Goal: Task Accomplishment & Management: Use online tool/utility

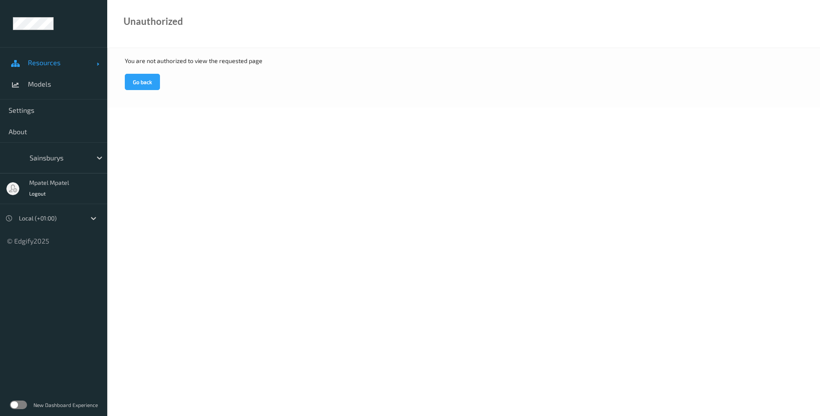
click at [46, 66] on span "Resources" at bounding box center [62, 62] width 69 height 9
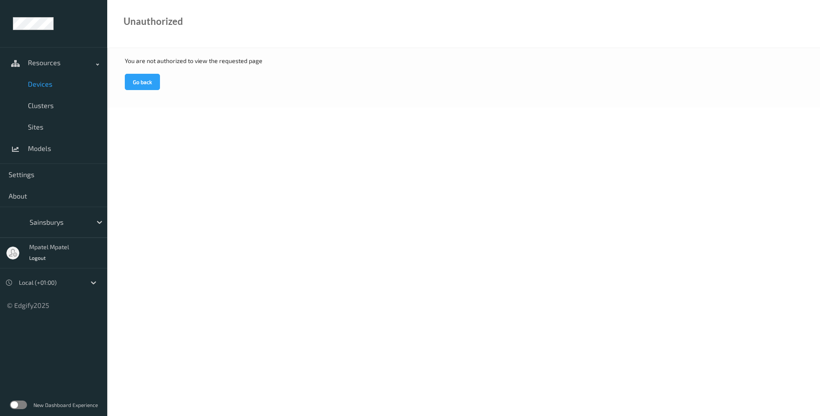
click at [41, 81] on span "Devices" at bounding box center [63, 84] width 71 height 9
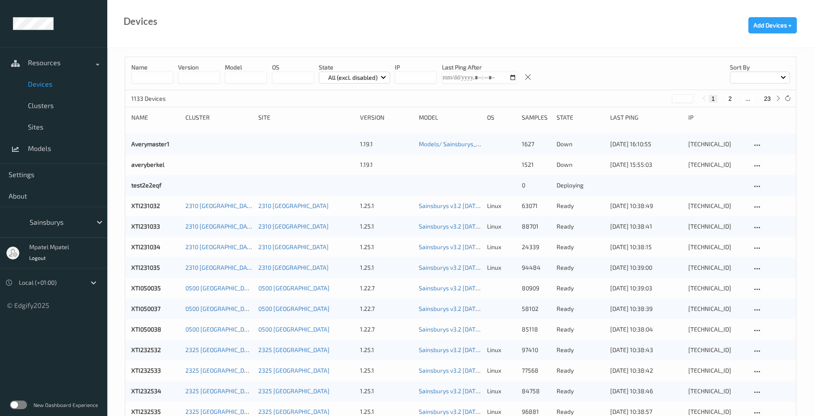
click at [165, 78] on input at bounding box center [152, 78] width 42 height 12
type input "****"
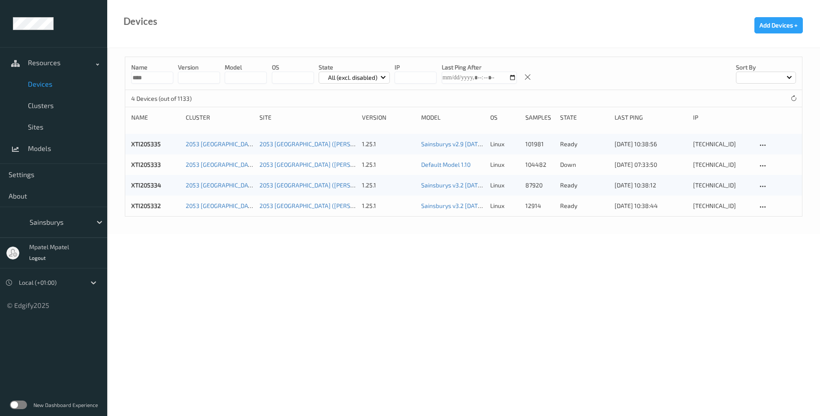
click at [365, 276] on body "Resources Devices Clusters Sites Models Settings About Sainsburys mpatel mpatel…" at bounding box center [410, 208] width 820 height 416
click at [221, 206] on link "2053 [GEOGRAPHIC_DATA] ([PERSON_NAME][GEOGRAPHIC_DATA])" at bounding box center [275, 205] width 179 height 7
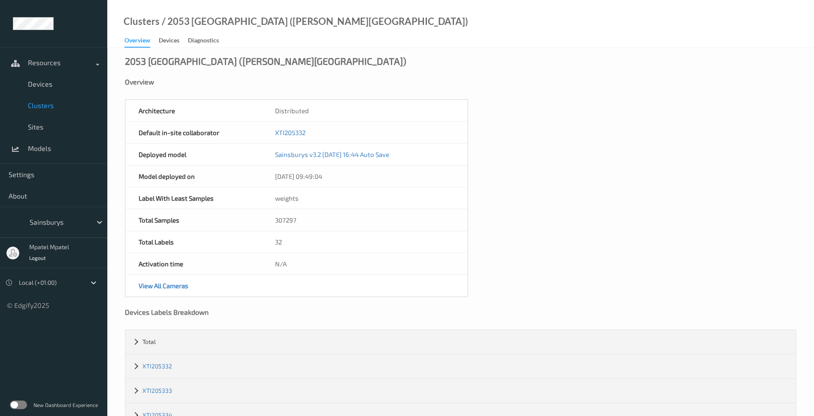
click at [169, 32] on div "Clusters / 2053 [GEOGRAPHIC_DATA] ([PERSON_NAME][GEOGRAPHIC_DATA])" at bounding box center [287, 32] width 361 height 30
click at [168, 37] on div "Devices" at bounding box center [169, 41] width 21 height 11
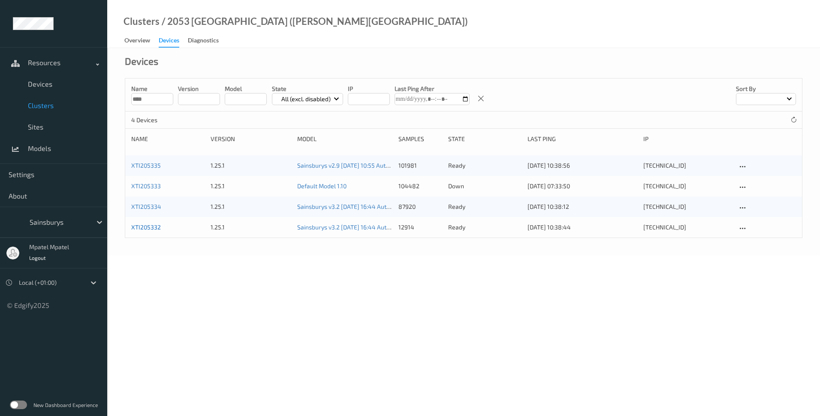
click at [156, 227] on link "XTI205332" at bounding box center [146, 226] width 30 height 7
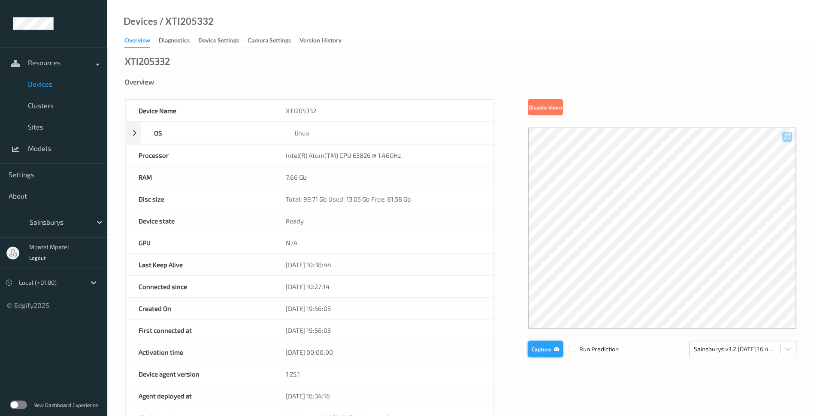
click at [556, 354] on button "Capture" at bounding box center [545, 349] width 35 height 16
click at [45, 82] on span "Devices" at bounding box center [63, 84] width 71 height 9
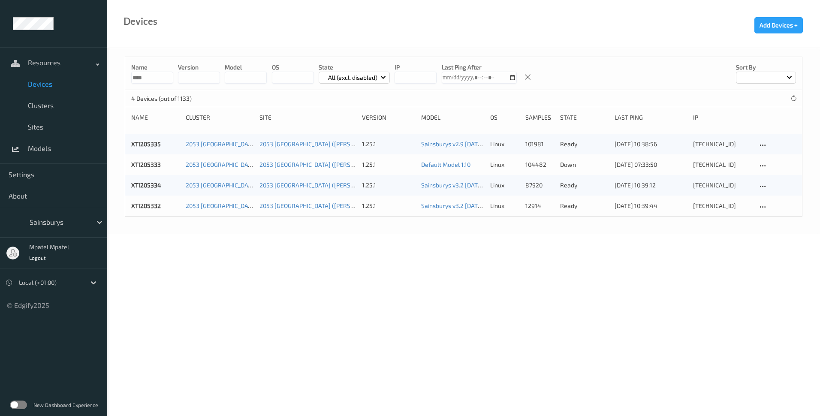
click at [151, 190] on div "XTI205334 2053 [GEOGRAPHIC_DATA] ([PERSON_NAME][GEOGRAPHIC_DATA]) [GEOGRAPHIC_D…" at bounding box center [463, 185] width 677 height 21
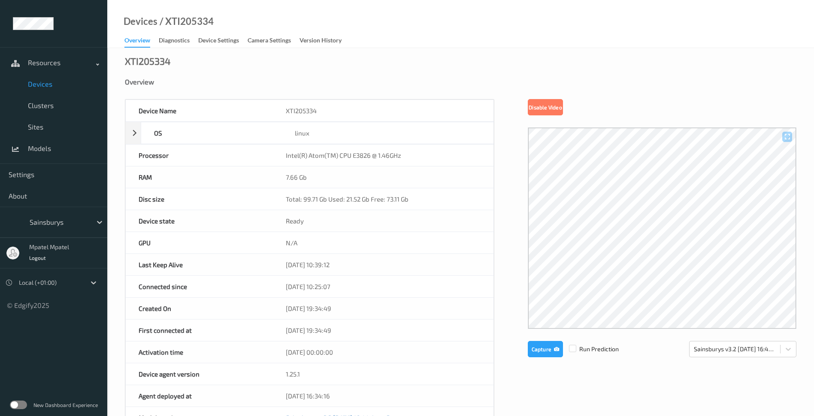
click at [142, 41] on div "Overview" at bounding box center [137, 42] width 26 height 12
click at [52, 79] on link "Devices" at bounding box center [53, 83] width 107 height 21
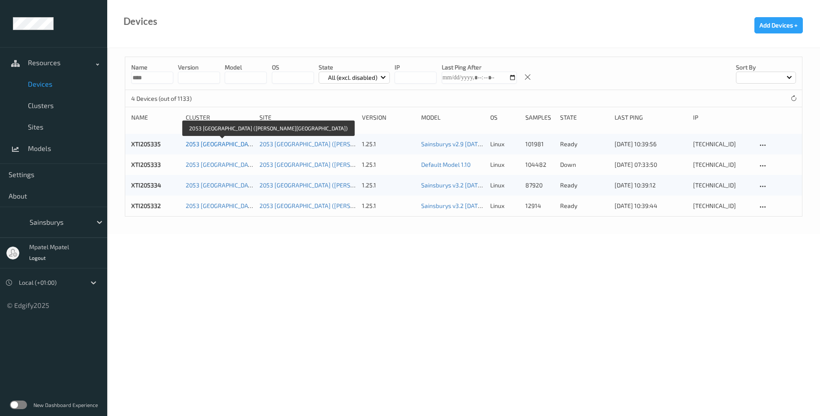
click at [213, 145] on link "2053 [GEOGRAPHIC_DATA] ([PERSON_NAME][GEOGRAPHIC_DATA])" at bounding box center [275, 143] width 179 height 7
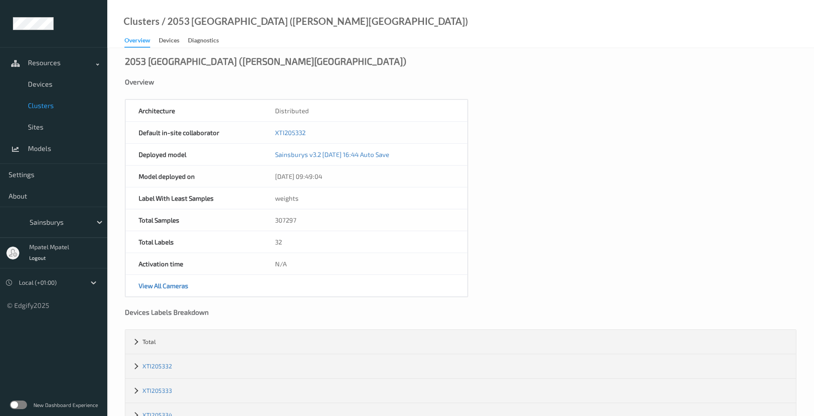
click at [139, 41] on div "Overview" at bounding box center [137, 42] width 26 height 12
click at [46, 88] on span "Devices" at bounding box center [63, 84] width 71 height 9
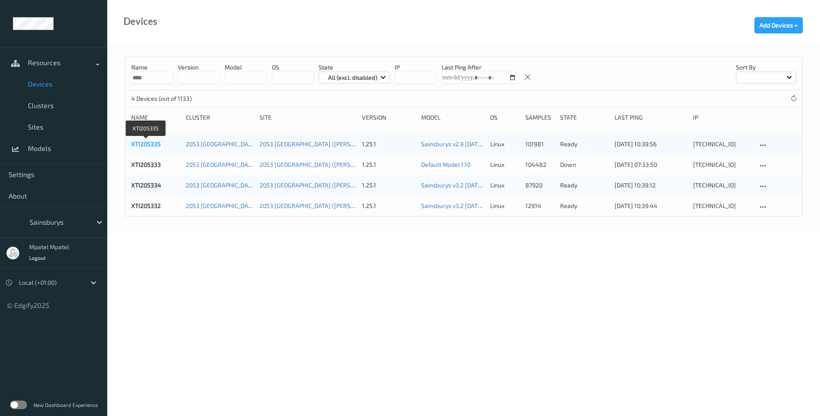
click at [154, 146] on link "XTI205335" at bounding box center [146, 143] width 30 height 7
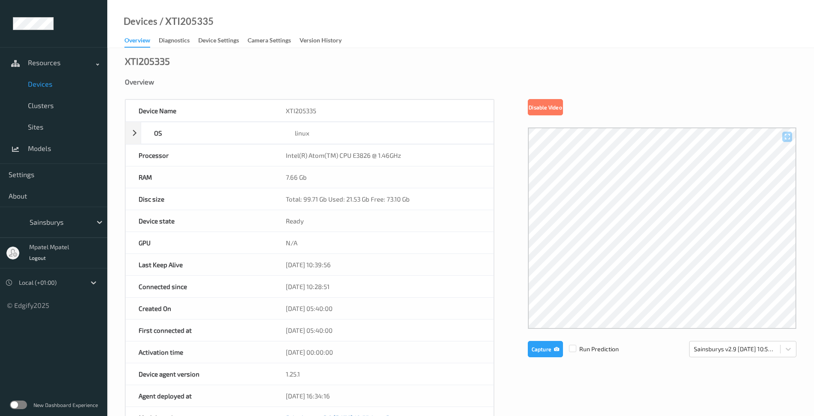
click at [524, 347] on div "Device Name XTI205335 OS linux Platform ubuntu Platform Version 20.04 Platform …" at bounding box center [460, 363] width 671 height 528
click at [531, 346] on button "Capture" at bounding box center [545, 349] width 35 height 16
click at [546, 350] on button "Capture" at bounding box center [545, 349] width 35 height 16
click at [34, 84] on span "Devices" at bounding box center [63, 84] width 71 height 9
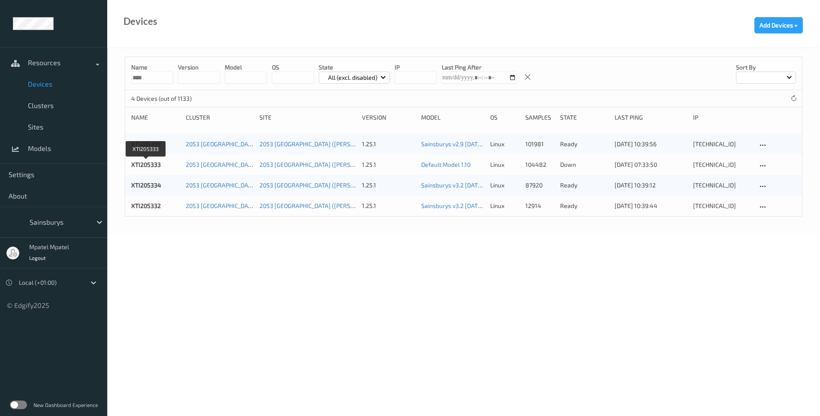
drag, startPoint x: 145, startPoint y: 165, endPoint x: 113, endPoint y: 305, distance: 143.9
click at [113, 305] on body "Resources Devices Clusters Sites Models Settings About Sainsburys mpatel mpatel…" at bounding box center [410, 208] width 820 height 416
click at [32, 149] on span "Models" at bounding box center [63, 148] width 71 height 9
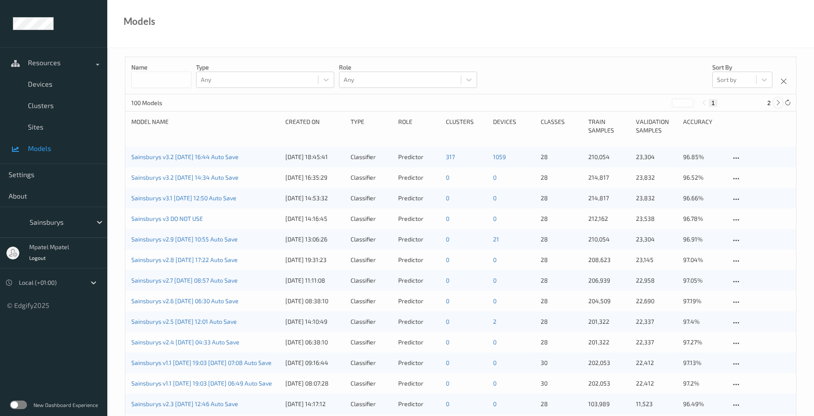
click at [775, 104] on icon at bounding box center [778, 103] width 6 height 6
type input "*"
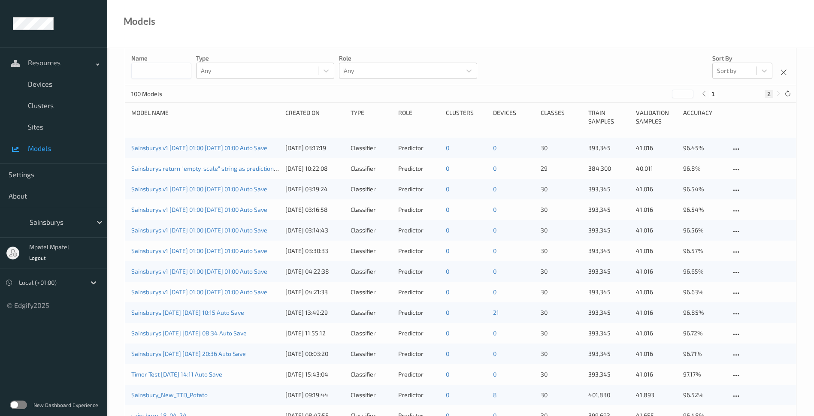
scroll to position [5, 0]
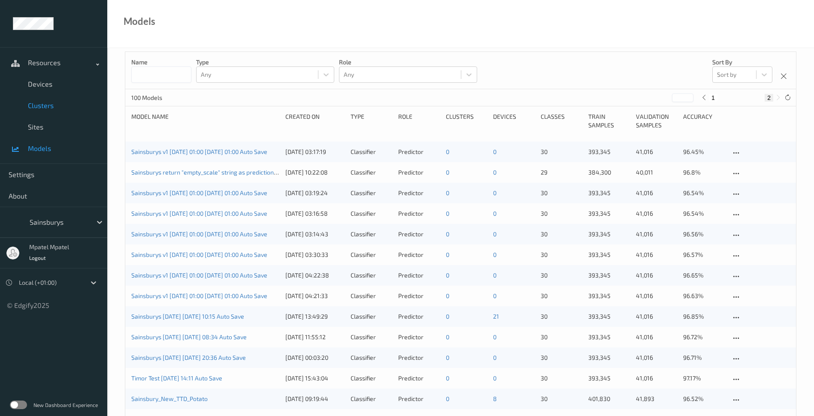
click at [46, 105] on span "Clusters" at bounding box center [63, 105] width 71 height 9
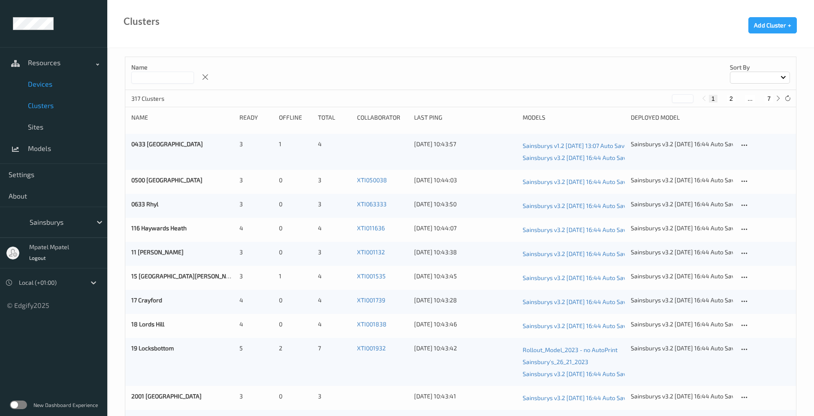
click at [41, 80] on span "Devices" at bounding box center [63, 84] width 71 height 9
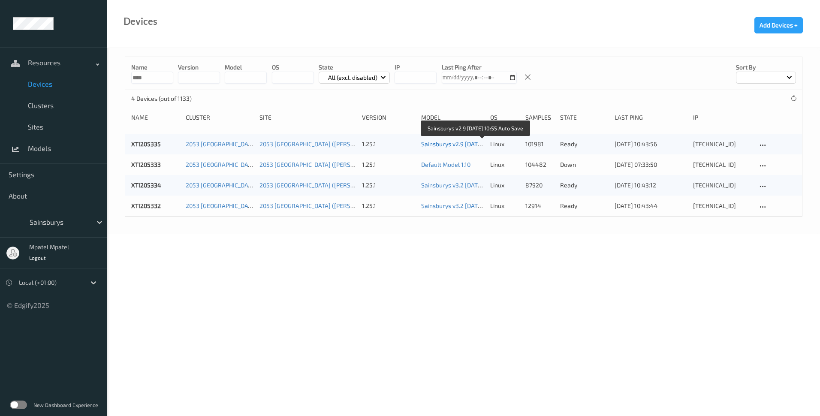
click at [436, 144] on link "Sainsburys v2.9 [DATE] 10:55 Auto Save" at bounding box center [474, 143] width 106 height 7
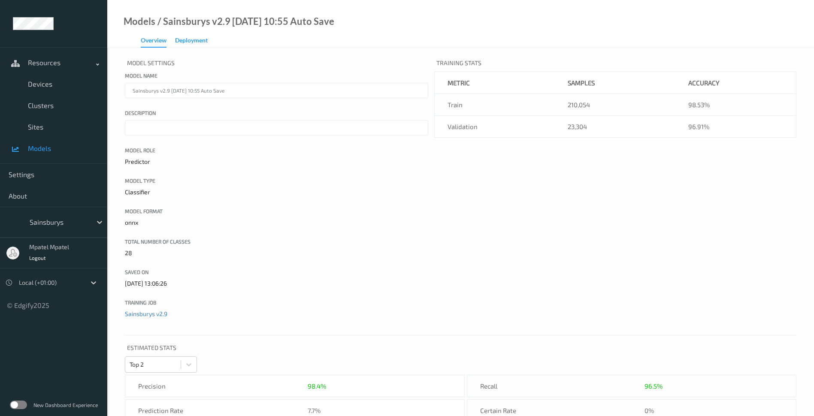
click at [187, 42] on div "Deployment" at bounding box center [191, 41] width 33 height 11
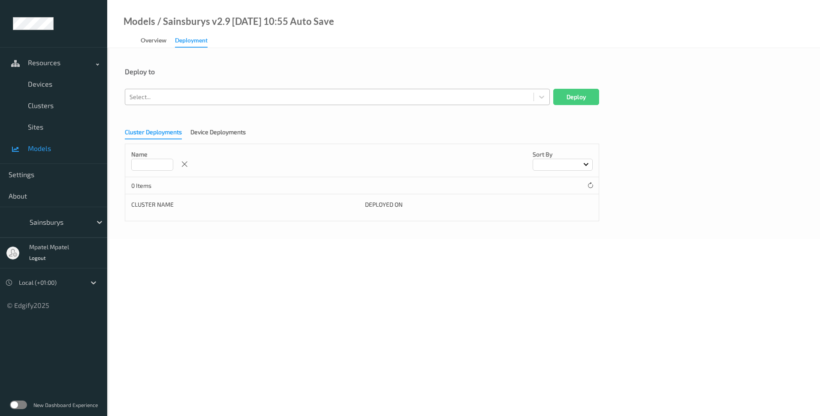
click at [215, 98] on div at bounding box center [330, 97] width 400 height 10
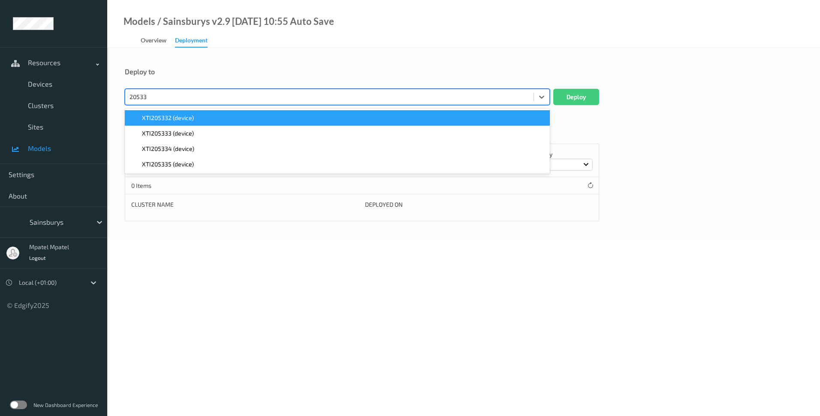
type input "205333"
click at [195, 116] on div "XTI205333 (device)" at bounding box center [337, 118] width 415 height 9
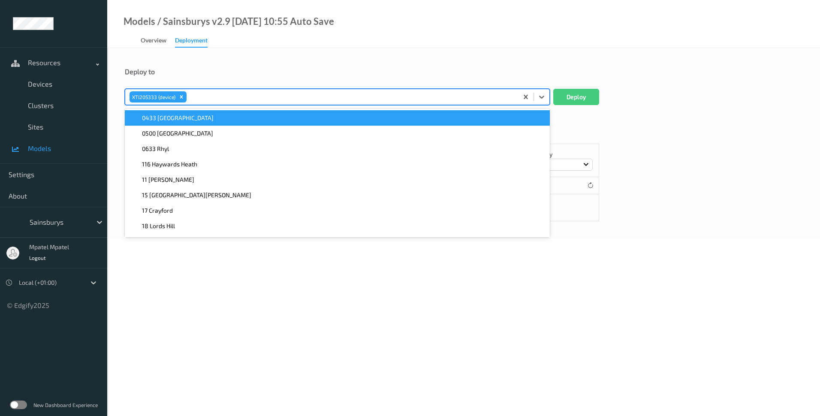
click at [623, 120] on form "Deploy to option XTI205333 (device), selected. option 0433 [GEOGRAPHIC_DATA] fo…" at bounding box center [464, 144] width 678 height 154
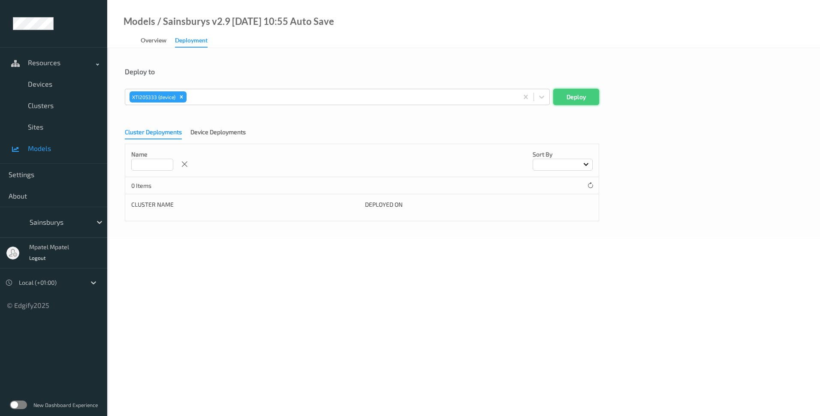
click at [589, 95] on button "Deploy" at bounding box center [576, 97] width 46 height 16
click at [235, 136] on div "Device Deployments" at bounding box center [217, 133] width 55 height 11
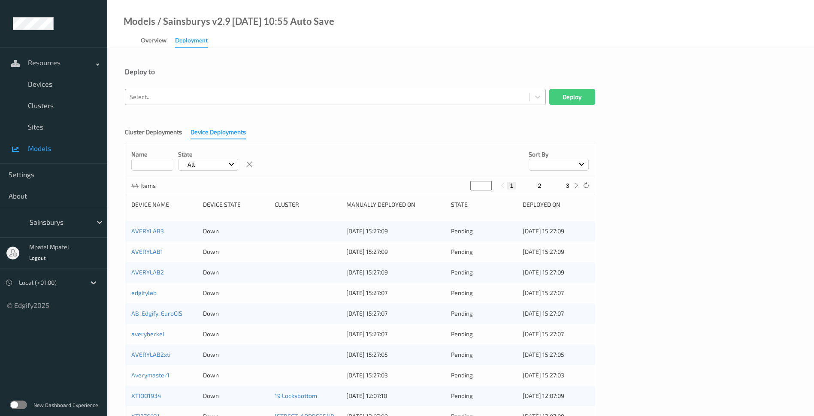
click at [246, 96] on div at bounding box center [327, 97] width 395 height 10
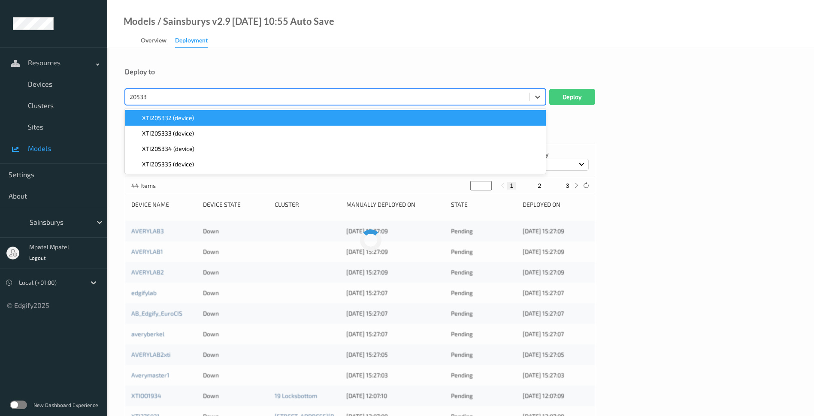
type input "205333"
click at [253, 114] on div "XTI205333 (device)" at bounding box center [335, 118] width 410 height 9
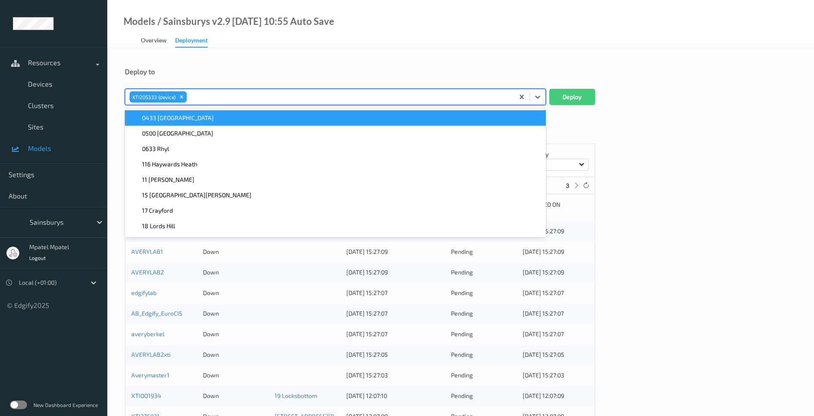
click at [650, 116] on form "Deploy to option XTI205333 (device), selected. option 0433 [GEOGRAPHIC_DATA] fo…" at bounding box center [460, 350] width 671 height 566
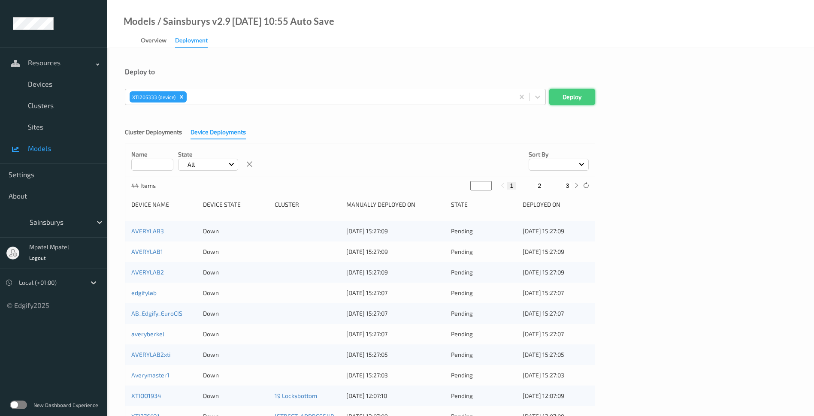
click at [579, 99] on button "Deploy" at bounding box center [572, 97] width 46 height 16
click at [157, 165] on input at bounding box center [152, 165] width 42 height 12
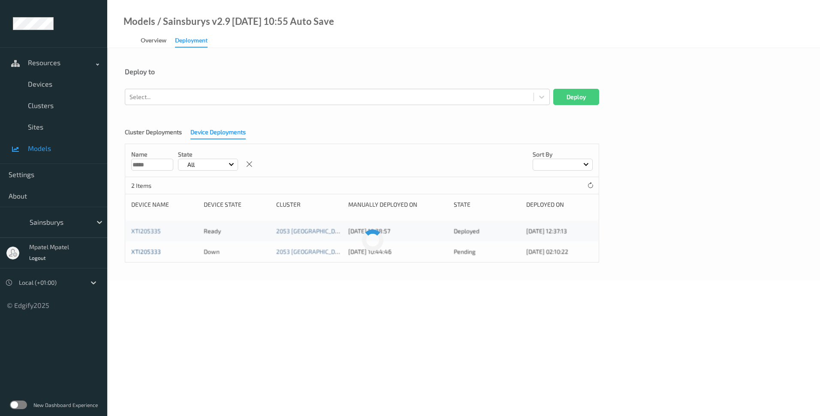
type input "*****"
click at [151, 253] on link "XTI205333" at bounding box center [146, 251] width 30 height 7
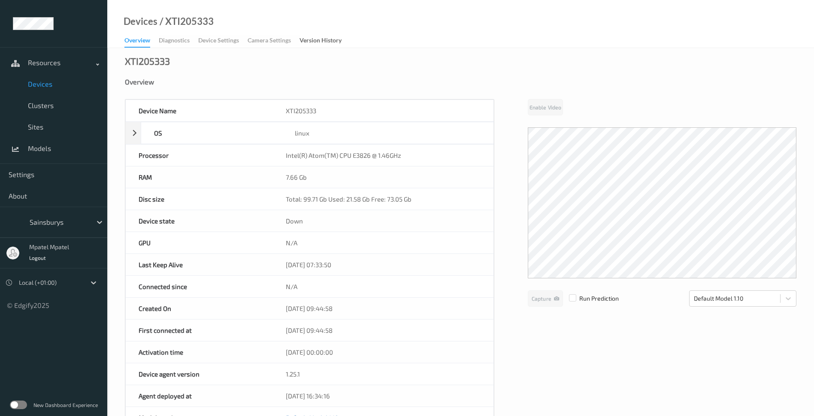
click at [179, 39] on div "Overview Diagnostics Device Settings Camera Settings Version History" at bounding box center [237, 41] width 226 height 13
click at [135, 81] on div "Overview" at bounding box center [460, 82] width 671 height 9
click at [42, 148] on span "Models" at bounding box center [63, 148] width 71 height 9
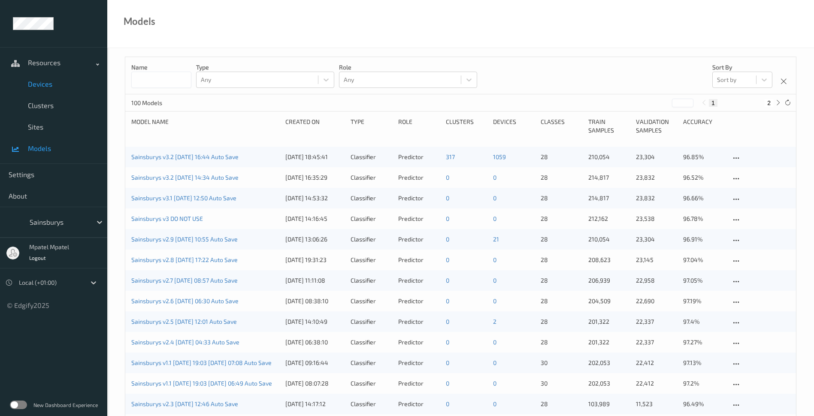
click at [42, 86] on span "Devices" at bounding box center [63, 84] width 71 height 9
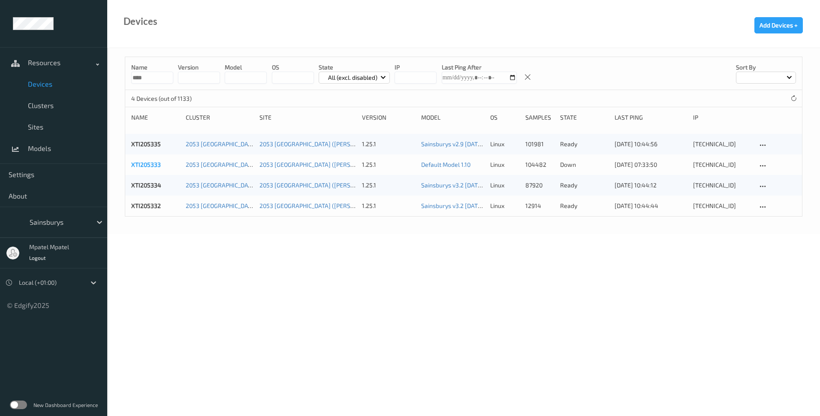
click at [148, 163] on link "XTI205333" at bounding box center [146, 164] width 30 height 7
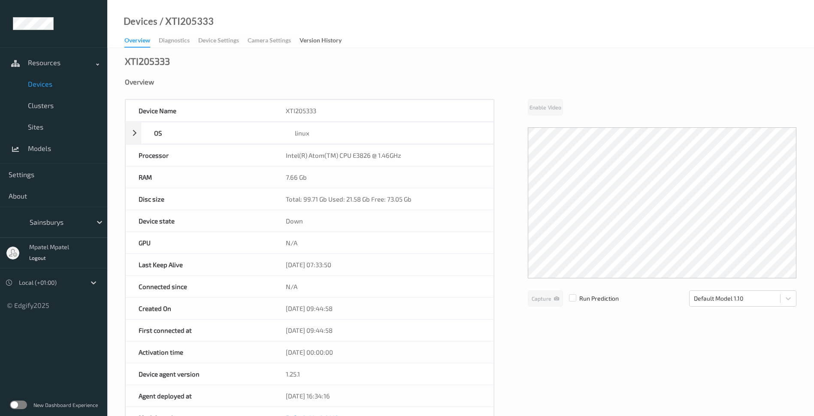
click at [169, 43] on div "Overview Diagnostics Device Settings Camera Settings Version History" at bounding box center [237, 41] width 226 height 13
click at [172, 39] on div "Overview Diagnostics Device Settings Camera Settings Version History" at bounding box center [237, 41] width 226 height 13
click at [49, 145] on span "Models" at bounding box center [63, 148] width 71 height 9
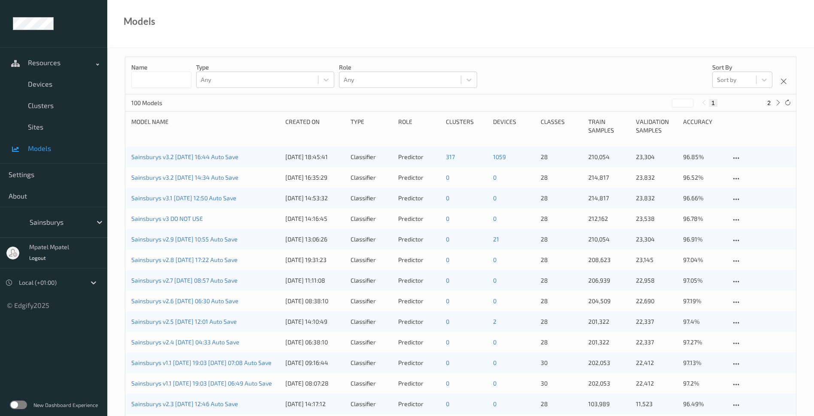
click at [165, 83] on input at bounding box center [161, 80] width 60 height 16
click at [169, 152] on div "Sainsburys v3.2 [DATE] 16:44 Auto Save [DATE] 18:45:41 Classifier Predictor 317…" at bounding box center [460, 157] width 670 height 21
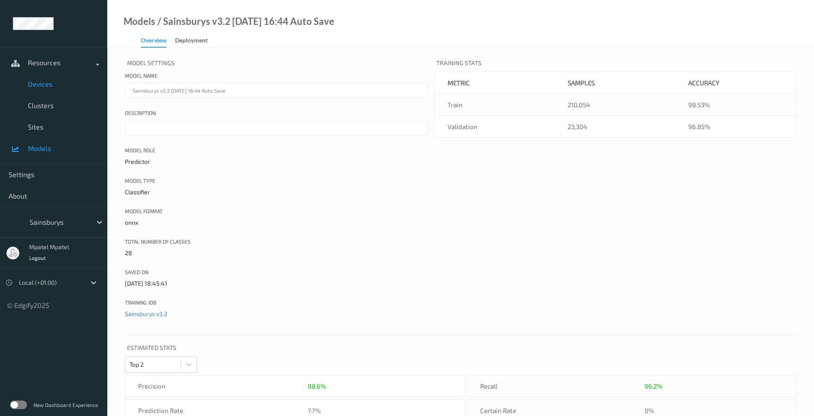
click at [41, 86] on span "Devices" at bounding box center [63, 84] width 71 height 9
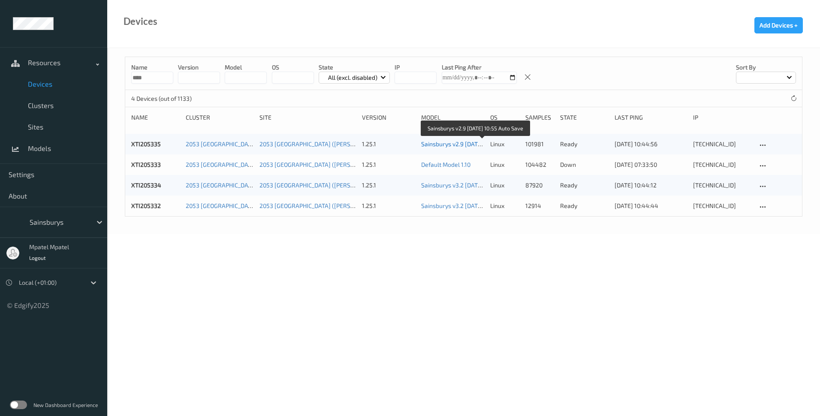
click at [440, 146] on link "Sainsburys v2.9 [DATE] 10:55 Auto Save" at bounding box center [474, 143] width 106 height 7
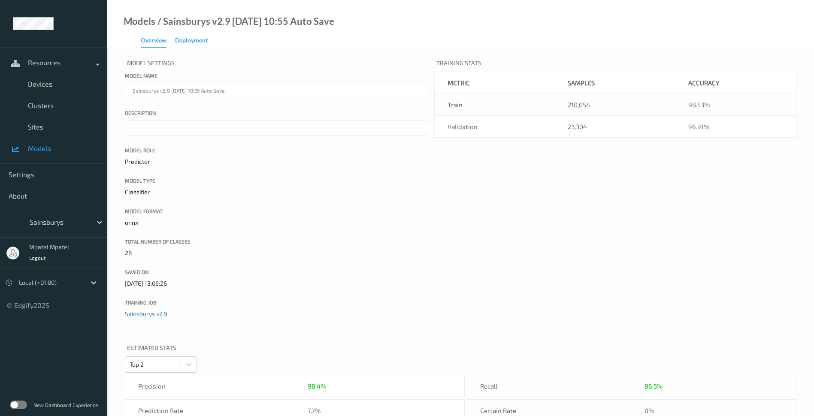
click at [194, 40] on div "Deployment" at bounding box center [191, 41] width 33 height 11
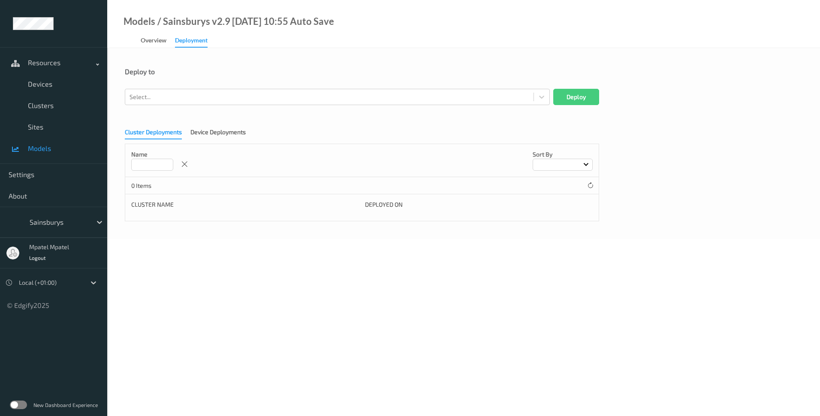
click at [211, 140] on div "Cluster Deployments Device Deployments Name Sort by 0 Items Cluster Name Deploy…" at bounding box center [464, 171] width 678 height 99
click at [215, 136] on div "Device Deployments" at bounding box center [217, 133] width 55 height 11
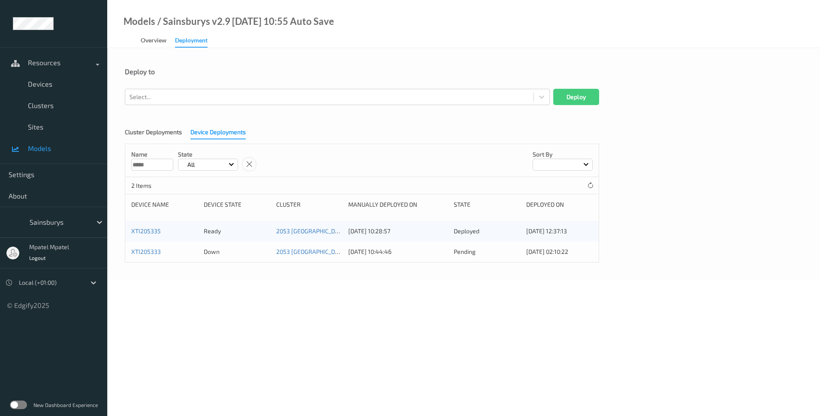
click at [251, 165] on icon at bounding box center [249, 164] width 7 height 8
click at [167, 137] on div "Cluster Deployments" at bounding box center [153, 133] width 57 height 11
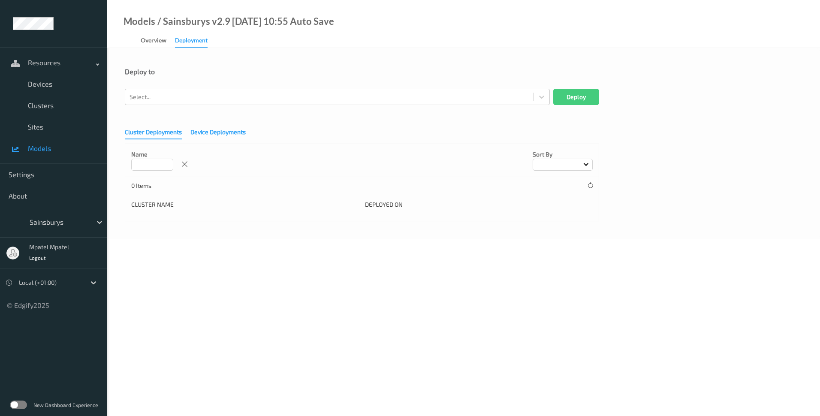
click at [224, 133] on div "Device Deployments" at bounding box center [217, 133] width 55 height 11
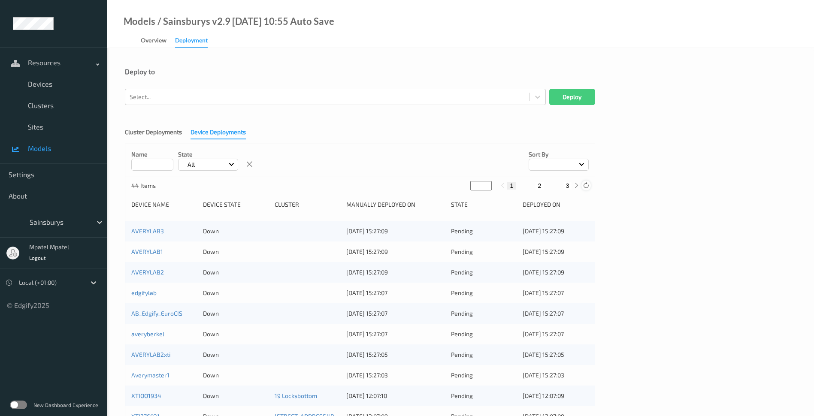
click at [586, 186] on icon at bounding box center [585, 185] width 6 height 6
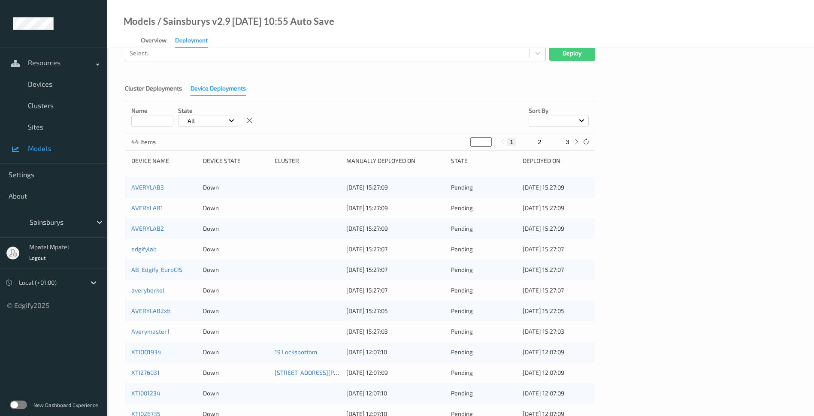
scroll to position [20, 0]
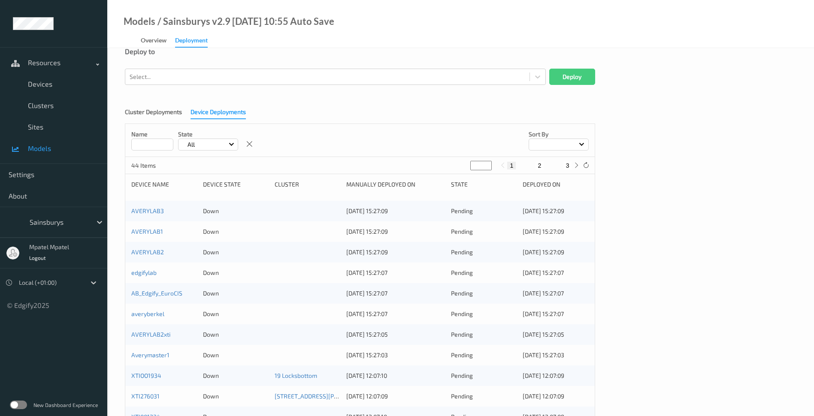
click at [170, 145] on input at bounding box center [152, 145] width 42 height 12
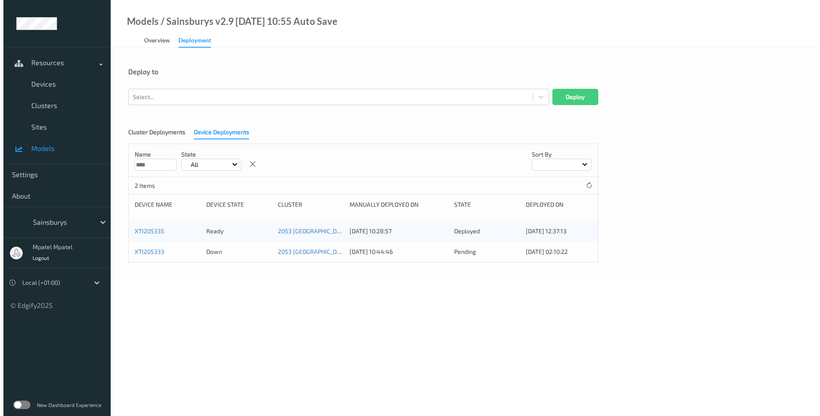
scroll to position [0, 0]
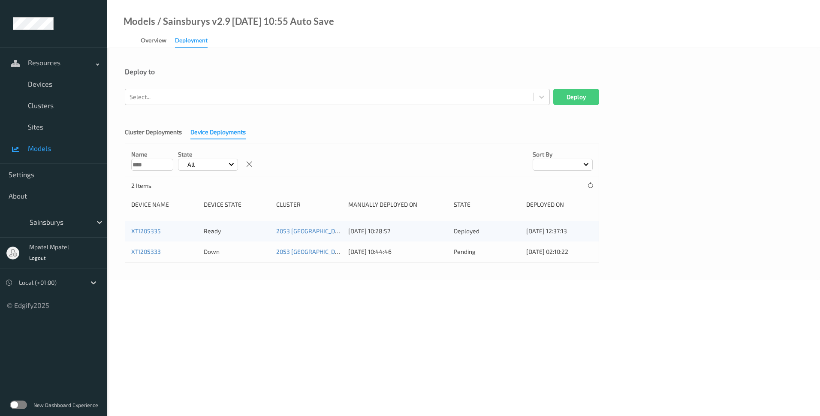
type input "****"
click at [263, 284] on body "Resources Devices Clusters Sites Models Settings About Sainsburys mpatel mpatel…" at bounding box center [410, 208] width 820 height 416
click at [40, 87] on span "Devices" at bounding box center [63, 84] width 71 height 9
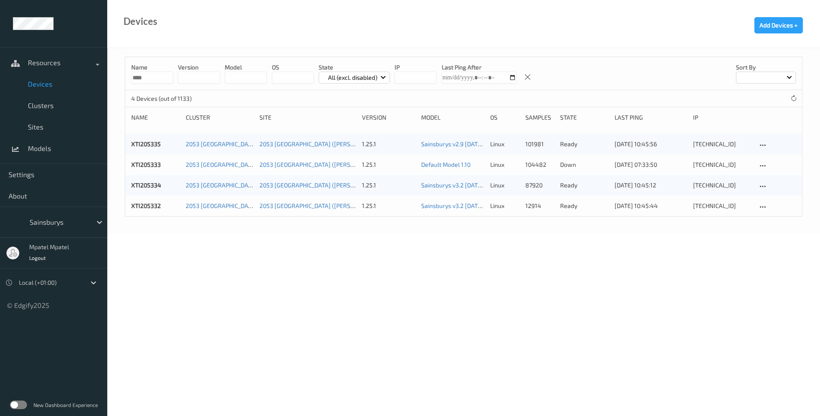
click at [236, 281] on body "Resources Devices Clusters Sites Models Settings About Sainsburys mpatel mpatel…" at bounding box center [410, 208] width 820 height 416
click at [282, 289] on body "Resources Devices Clusters Sites Models Settings About Sainsburys mpatel mpatel…" at bounding box center [410, 208] width 820 height 416
click at [793, 103] on div at bounding box center [793, 98] width 9 height 9
drag, startPoint x: 309, startPoint y: 252, endPoint x: 301, endPoint y: 246, distance: 9.5
click at [309, 252] on body "Resources Devices Clusters Sites Models Settings About Sainsburys mpatel mpatel…" at bounding box center [410, 208] width 820 height 416
